Goal: Find specific page/section: Find specific page/section

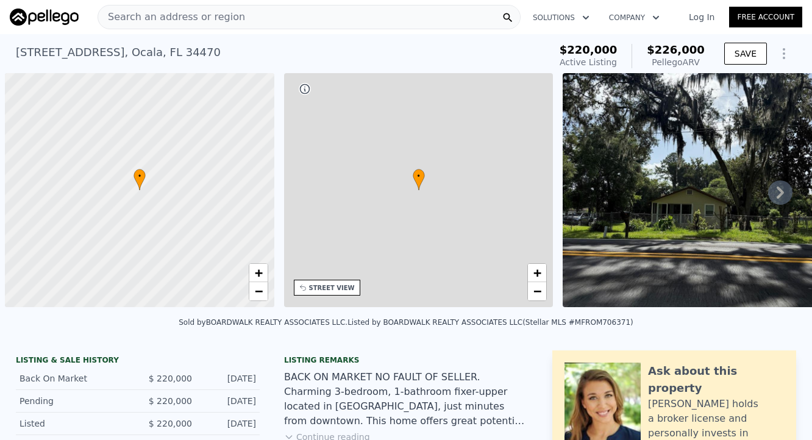
scroll to position [0, 5]
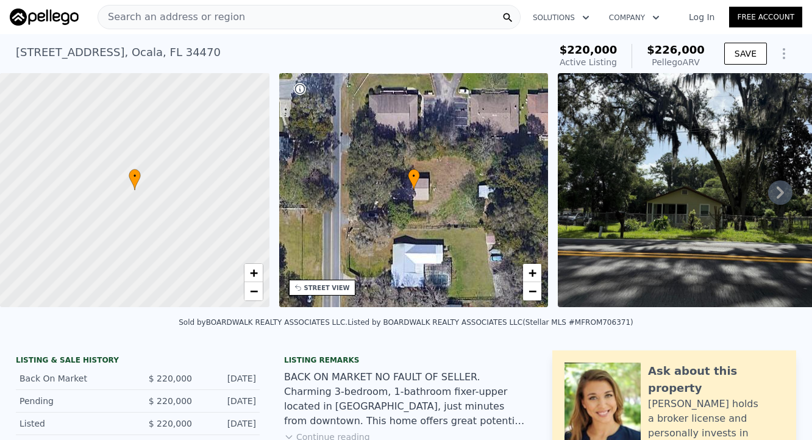
click at [777, 199] on icon at bounding box center [780, 193] width 7 height 12
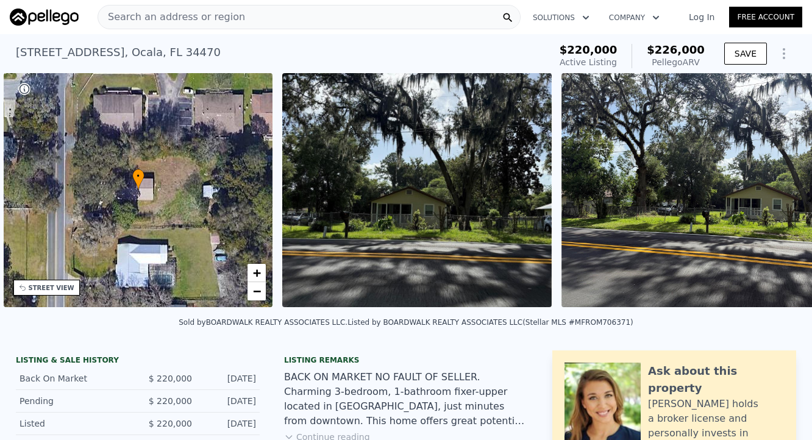
scroll to position [0, 283]
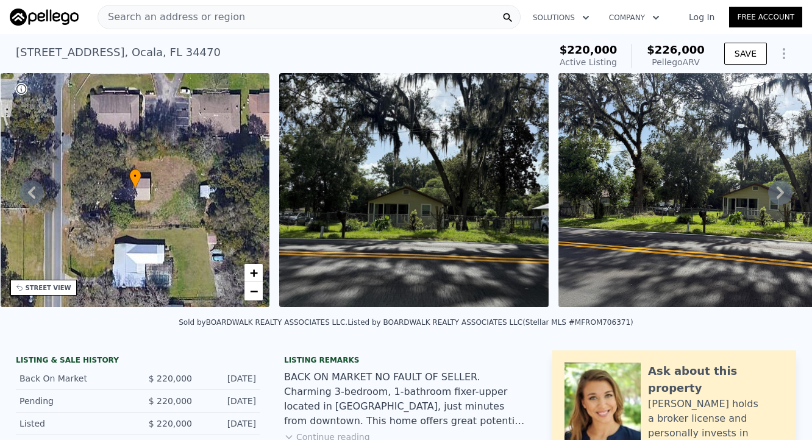
click at [777, 197] on icon at bounding box center [780, 193] width 7 height 12
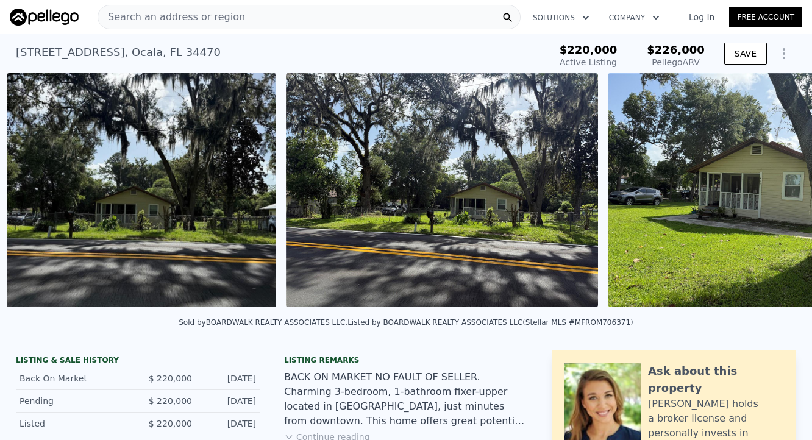
scroll to position [0, 558]
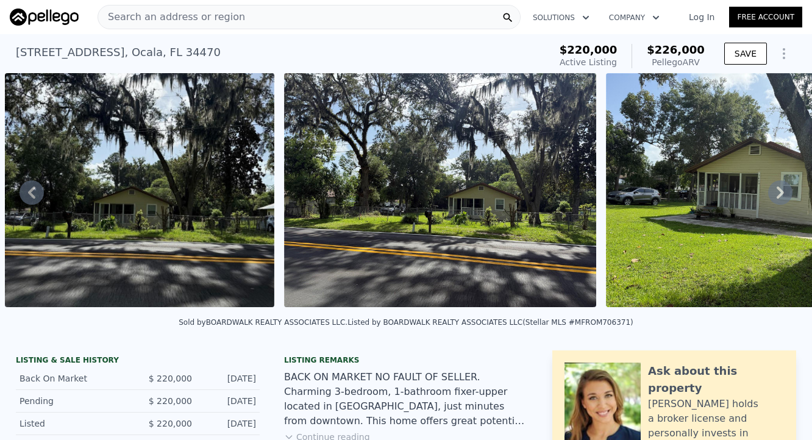
click at [777, 196] on icon at bounding box center [780, 193] width 7 height 12
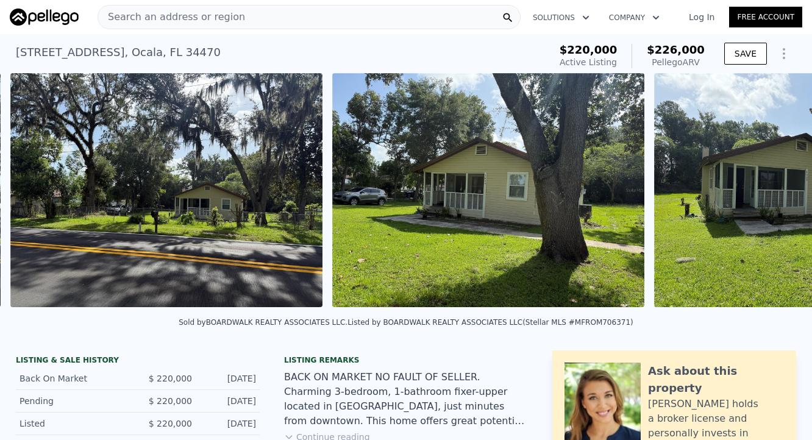
scroll to position [0, 836]
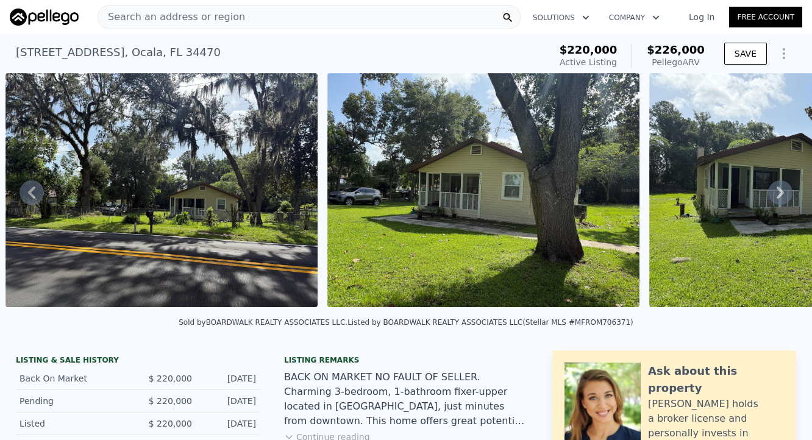
click at [777, 197] on icon at bounding box center [780, 193] width 7 height 12
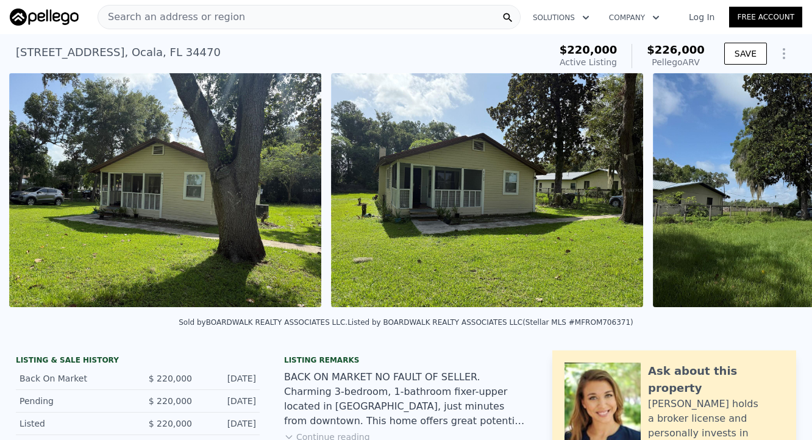
scroll to position [0, 1158]
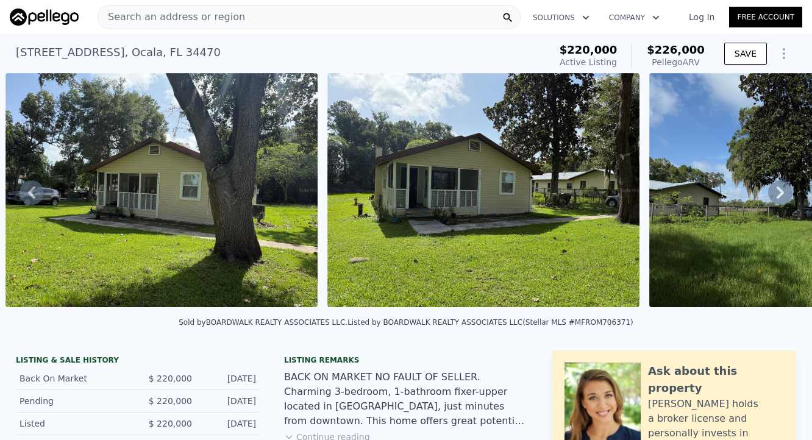
click at [777, 198] on icon at bounding box center [780, 193] width 7 height 12
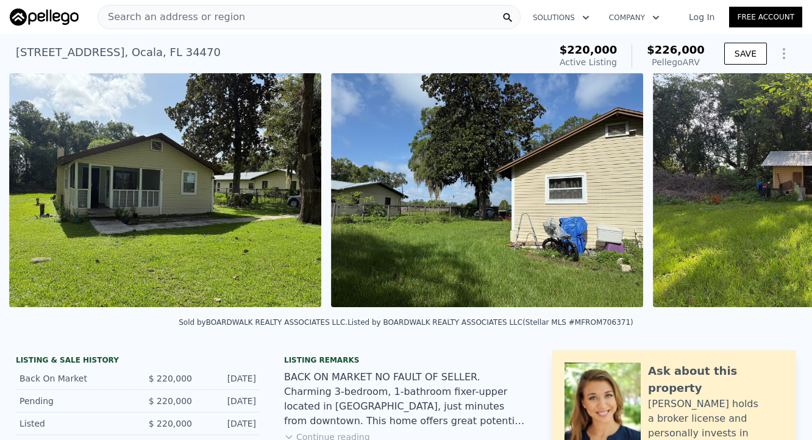
scroll to position [0, 1480]
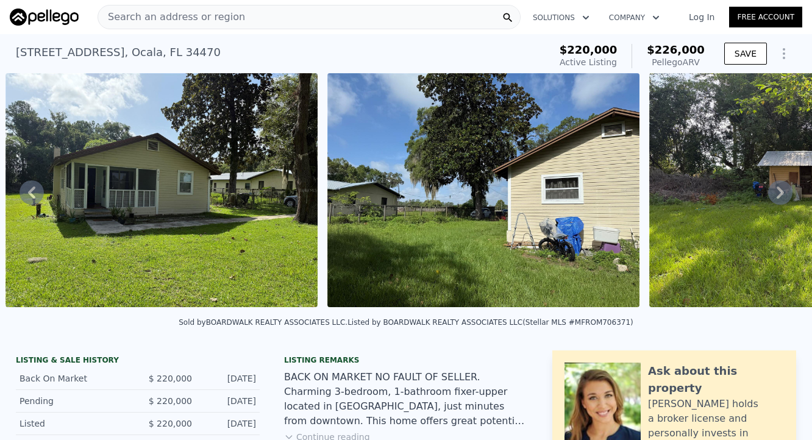
click at [777, 198] on icon at bounding box center [780, 193] width 7 height 12
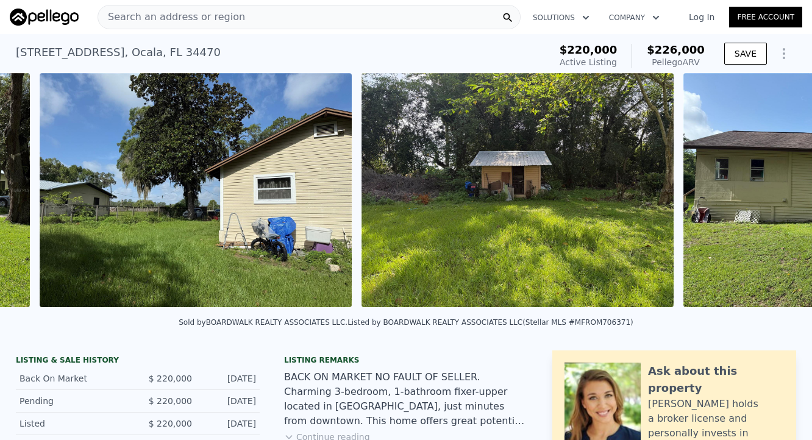
scroll to position [0, 1802]
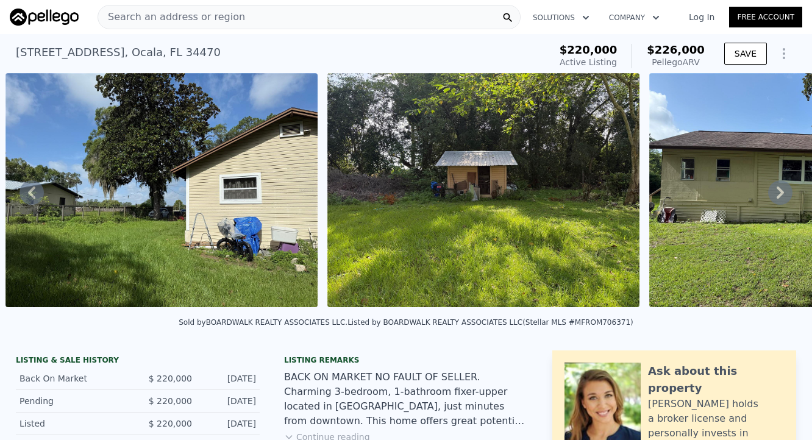
click at [772, 200] on icon at bounding box center [780, 192] width 24 height 24
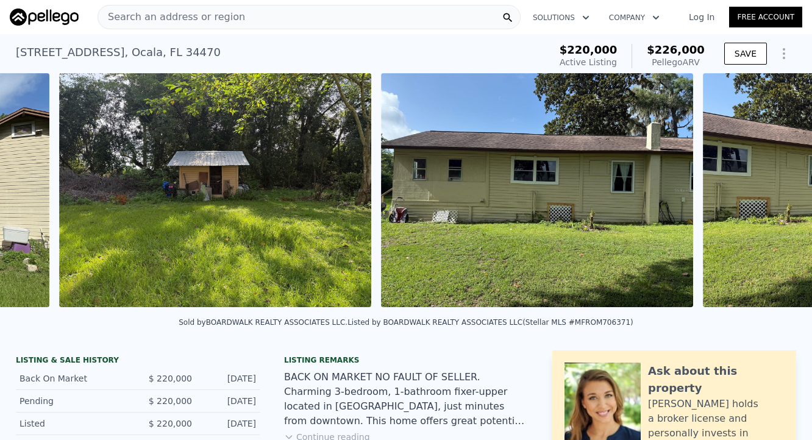
scroll to position [0, 2123]
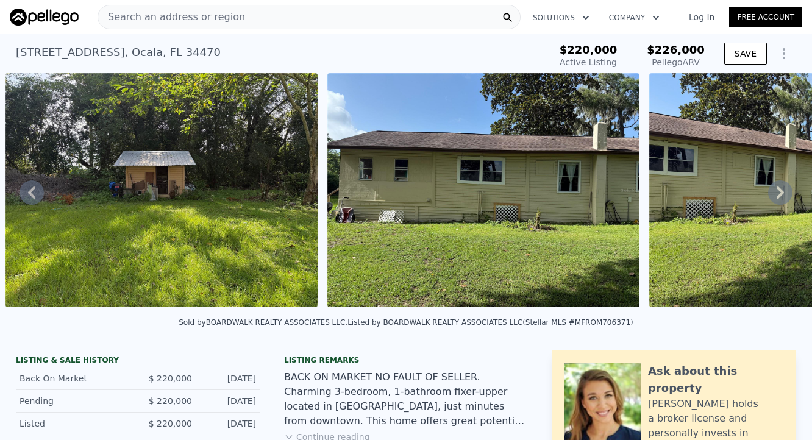
click at [772, 200] on icon at bounding box center [780, 192] width 24 height 24
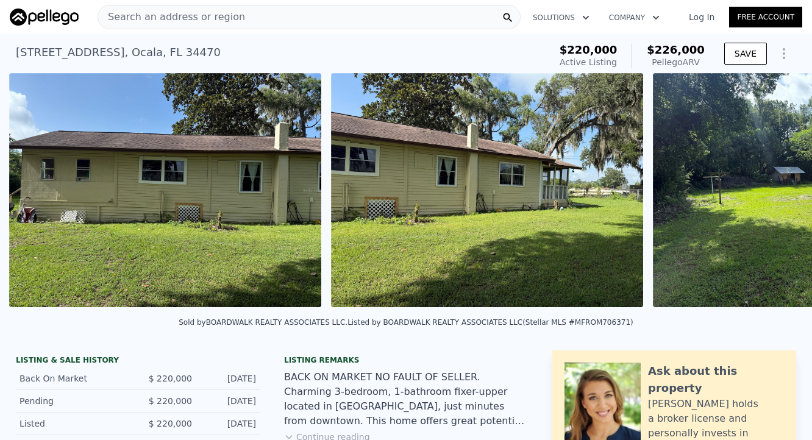
scroll to position [0, 2445]
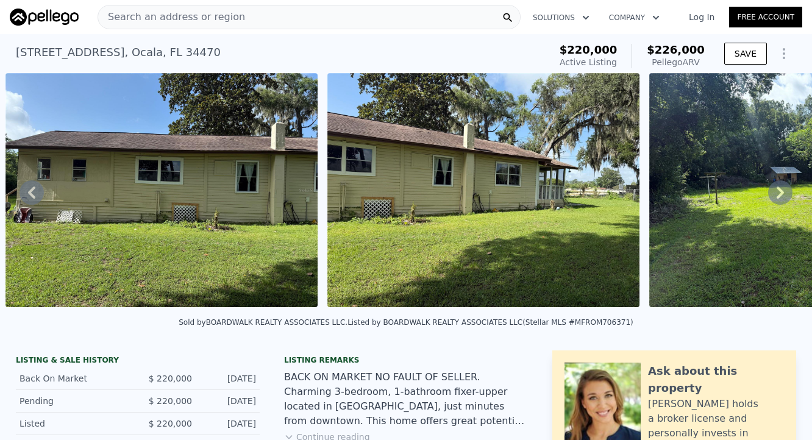
click at [772, 201] on icon at bounding box center [780, 192] width 24 height 24
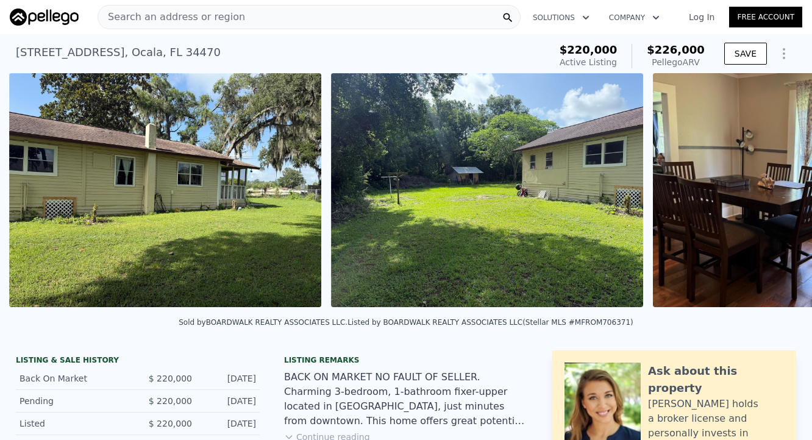
scroll to position [0, 2767]
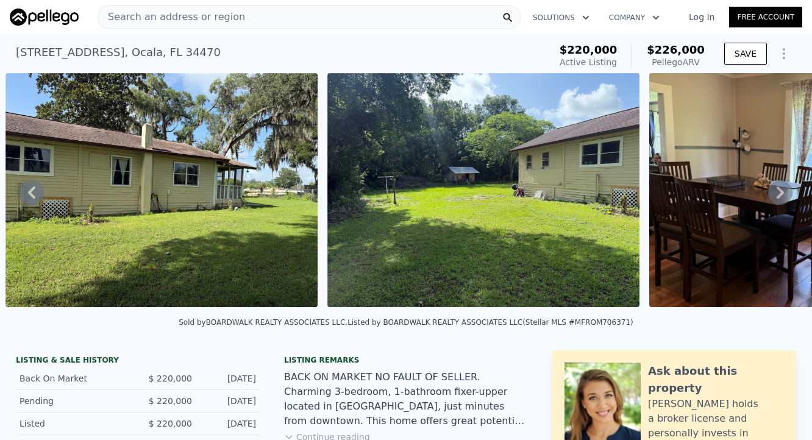
click at [768, 199] on icon at bounding box center [780, 192] width 24 height 24
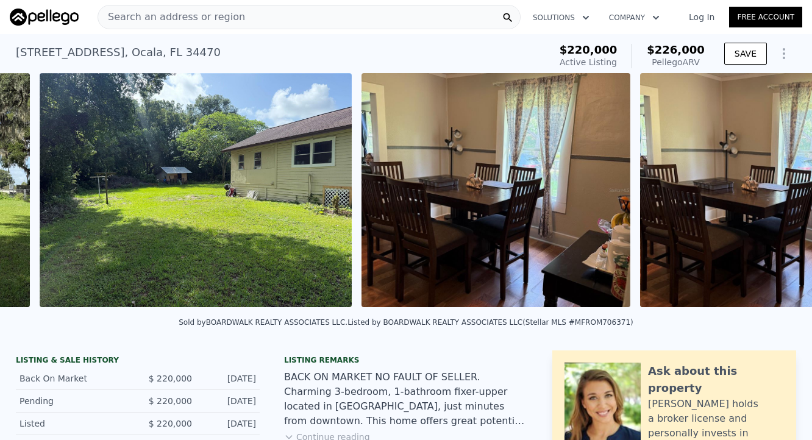
scroll to position [0, 3089]
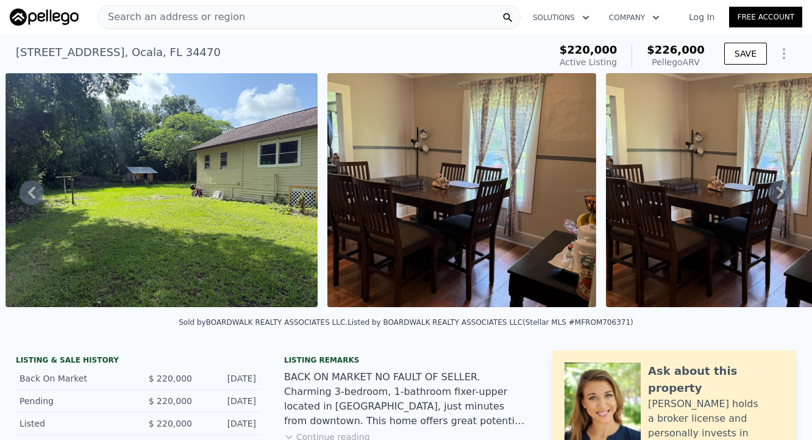
click at [768, 199] on icon at bounding box center [780, 192] width 24 height 24
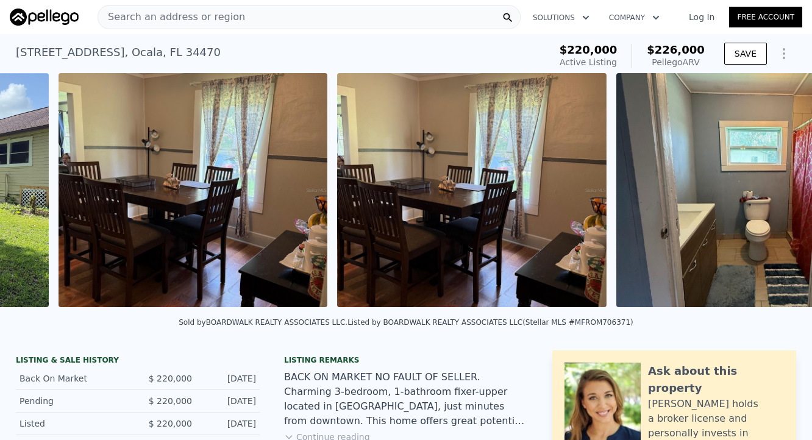
scroll to position [0, 3411]
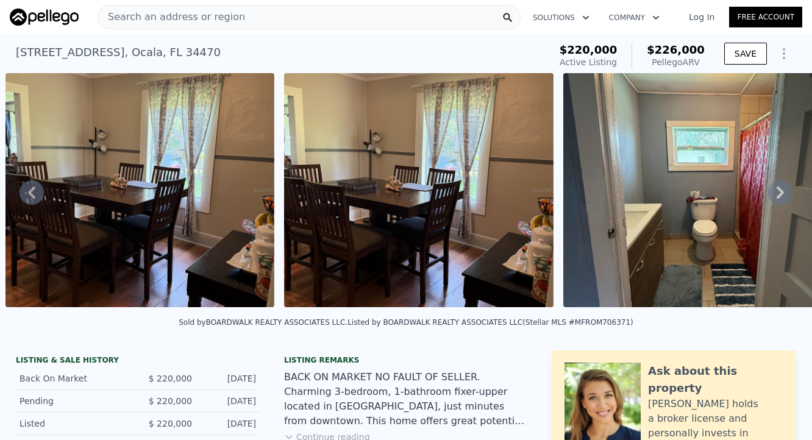
click at [768, 199] on icon at bounding box center [780, 192] width 24 height 24
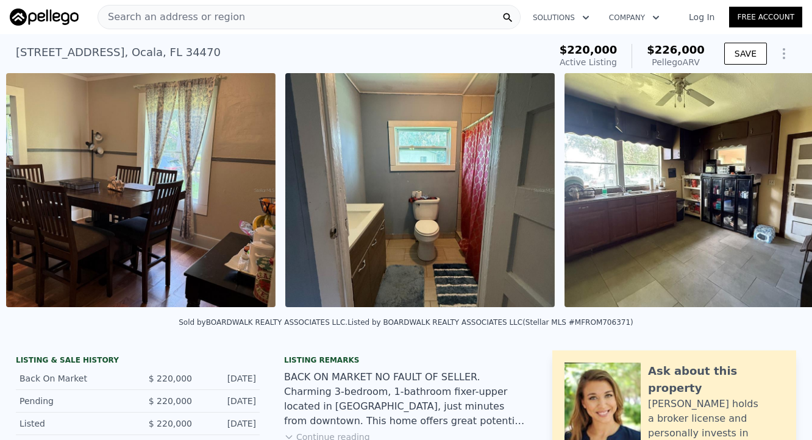
scroll to position [0, 3690]
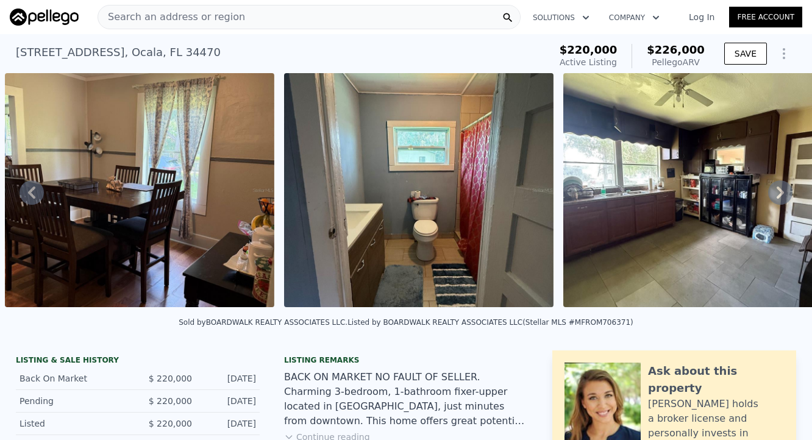
click at [768, 199] on icon at bounding box center [780, 192] width 24 height 24
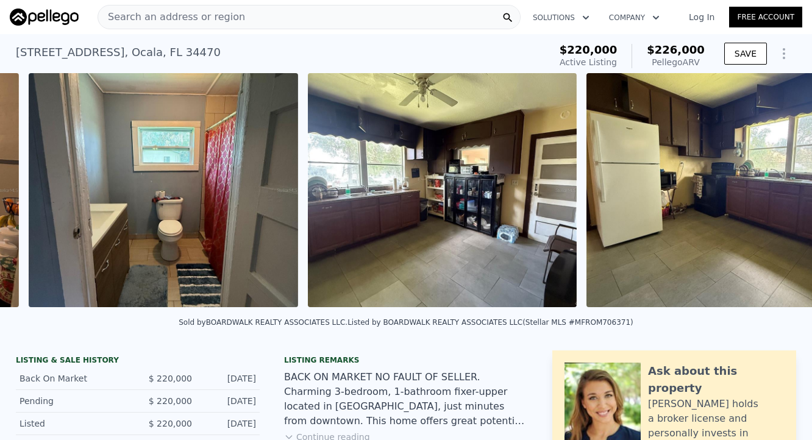
scroll to position [0, 3969]
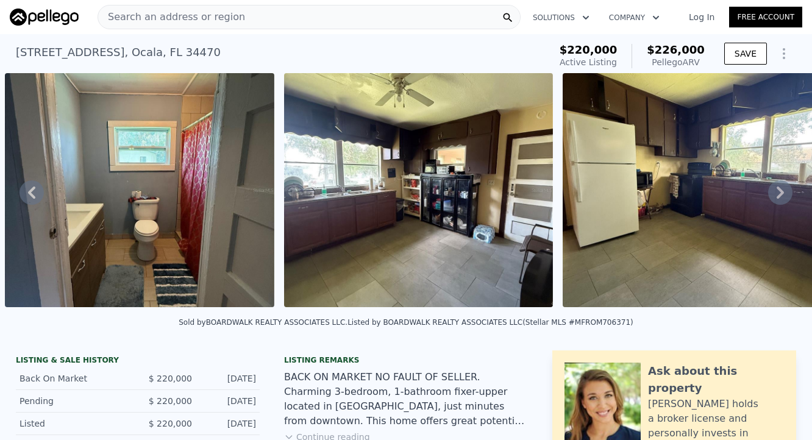
click at [768, 199] on icon at bounding box center [780, 192] width 24 height 24
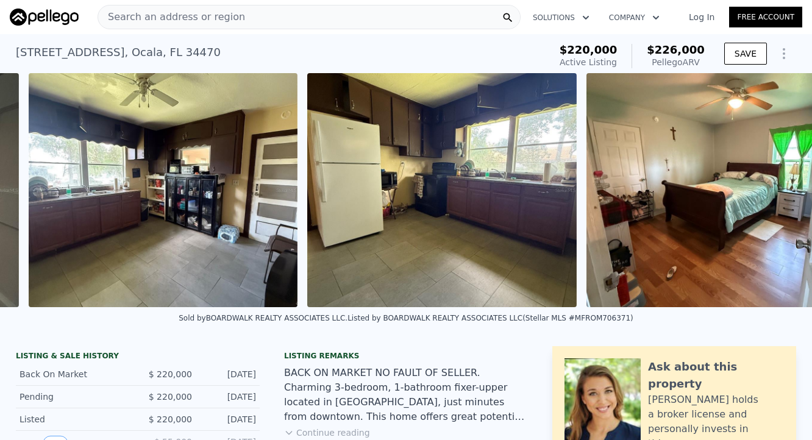
scroll to position [0, 4248]
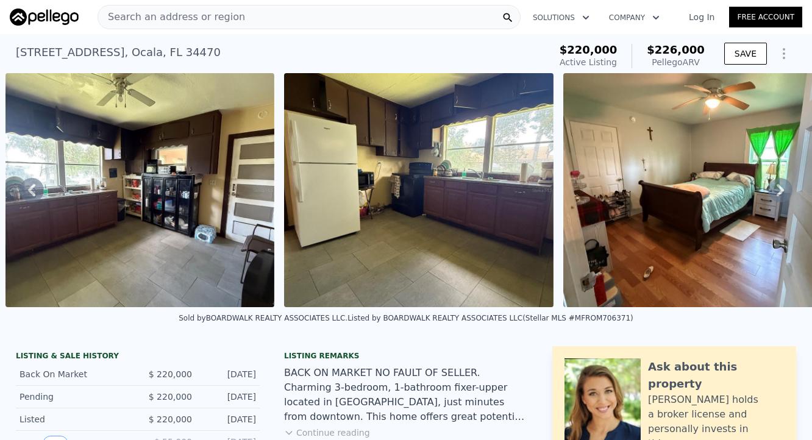
click at [777, 196] on icon at bounding box center [780, 190] width 7 height 12
click at [768, 199] on img at bounding box center [697, 190] width 269 height 234
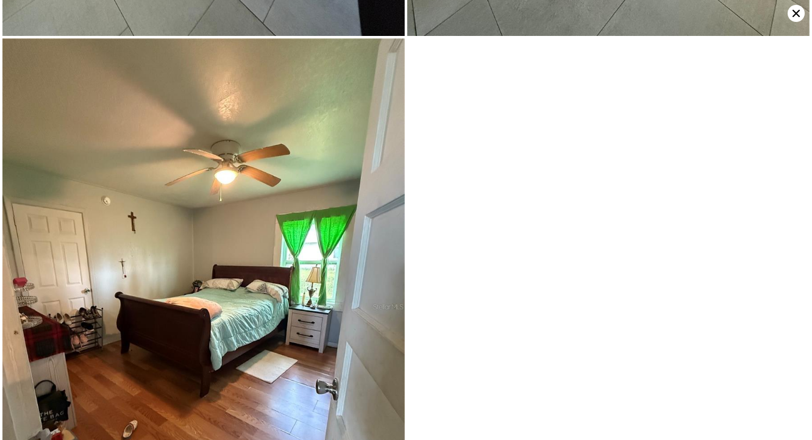
scroll to position [2800, 0]
